Goal: Use online tool/utility: Utilize a website feature to perform a specific function

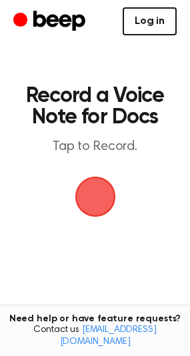
click at [154, 27] on link "Log in" at bounding box center [150, 21] width 54 height 28
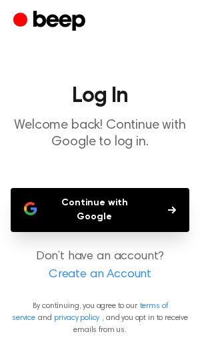
click at [103, 204] on button "Continue with Google" at bounding box center [100, 210] width 179 height 44
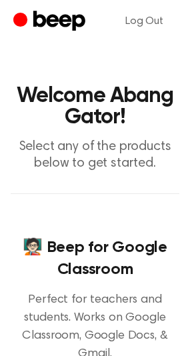
click at [105, 212] on div "🧑🏻‍🏫 Beep for Google Classroom Perfect for teachers and students. Works on Goog…" at bounding box center [95, 321] width 169 height 254
click at [119, 124] on h1 "Welcome Abang Gator!" at bounding box center [95, 106] width 169 height 43
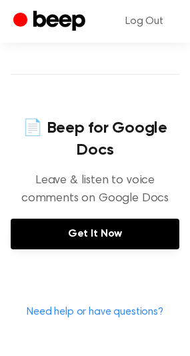
scroll to position [601, 0]
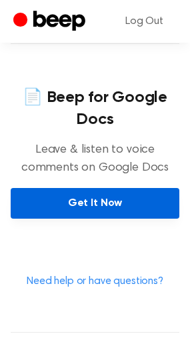
click at [115, 218] on link "Get It Now" at bounding box center [95, 203] width 169 height 31
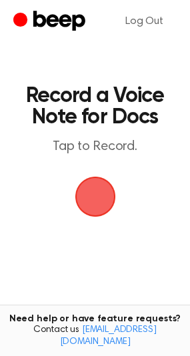
click at [97, 205] on span "button" at bounding box center [95, 196] width 37 height 37
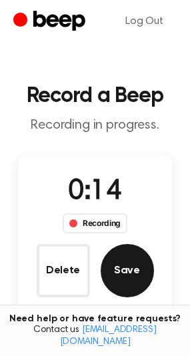
click at [126, 269] on button "Save" at bounding box center [127, 270] width 53 height 53
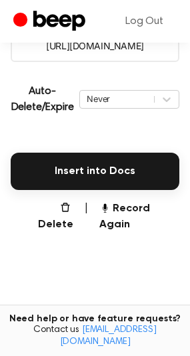
scroll to position [334, 0]
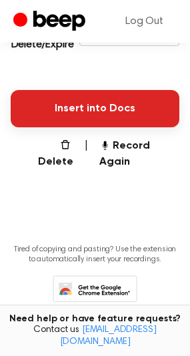
click at [145, 111] on button "Insert into Docs" at bounding box center [95, 108] width 169 height 37
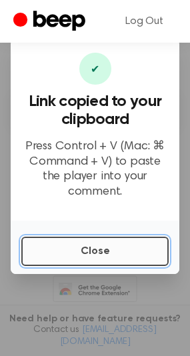
click at [91, 248] on button "Close" at bounding box center [94, 251] width 147 height 29
